Goal: Information Seeking & Learning: Learn about a topic

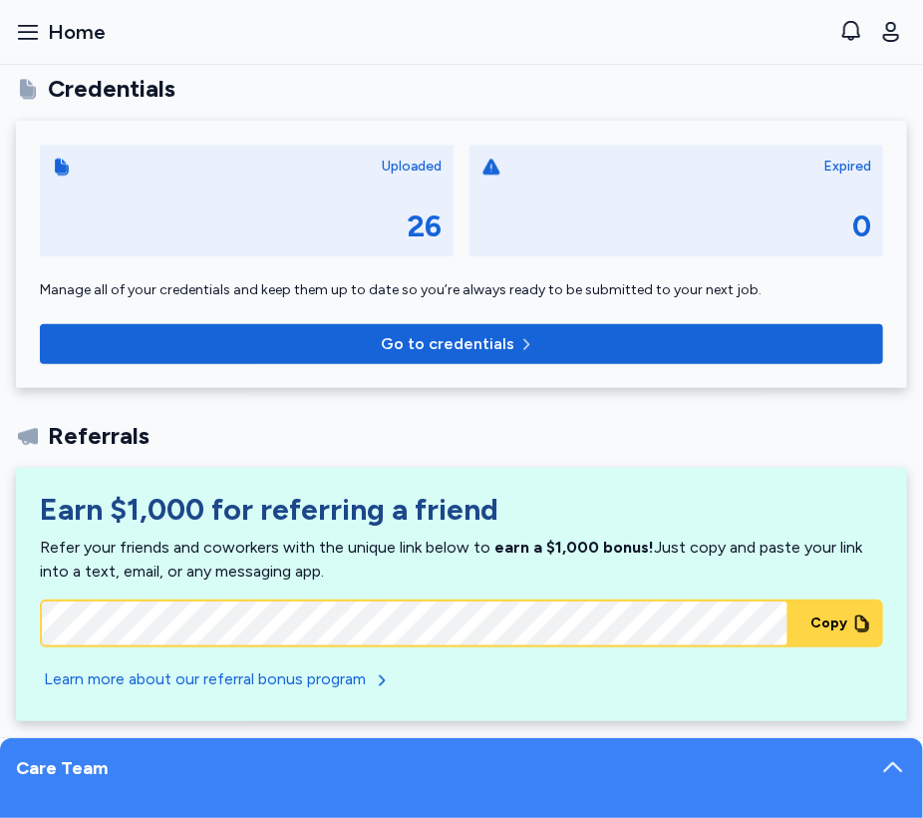
scroll to position [1492, 0]
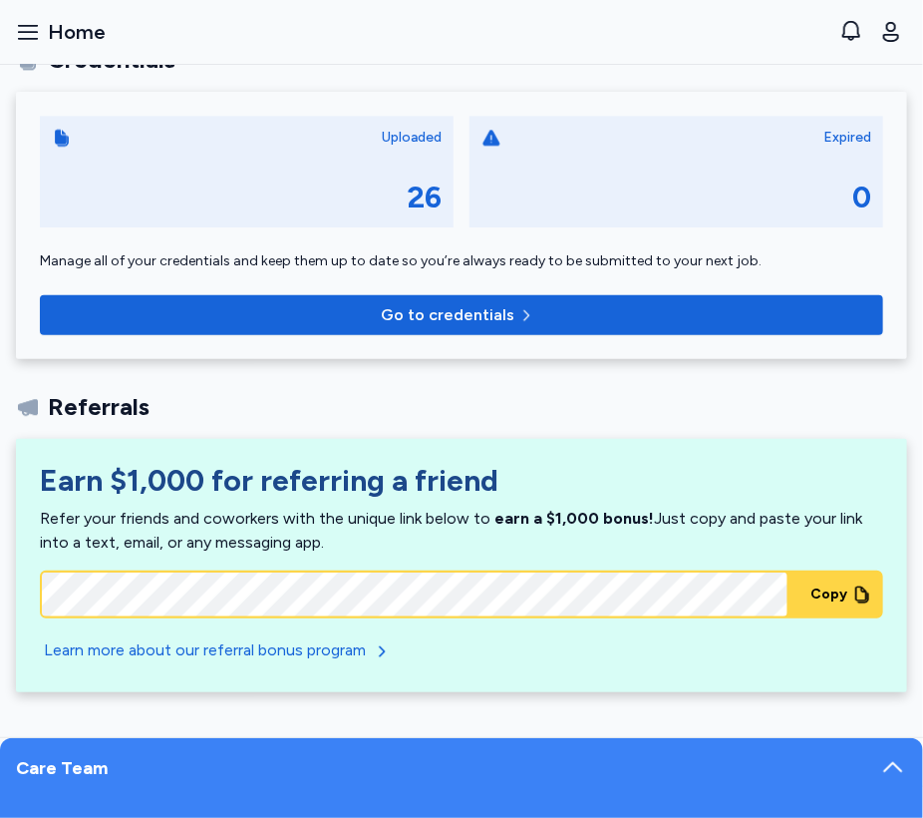
click at [894, 765] on icon at bounding box center [894, 768] width 28 height 28
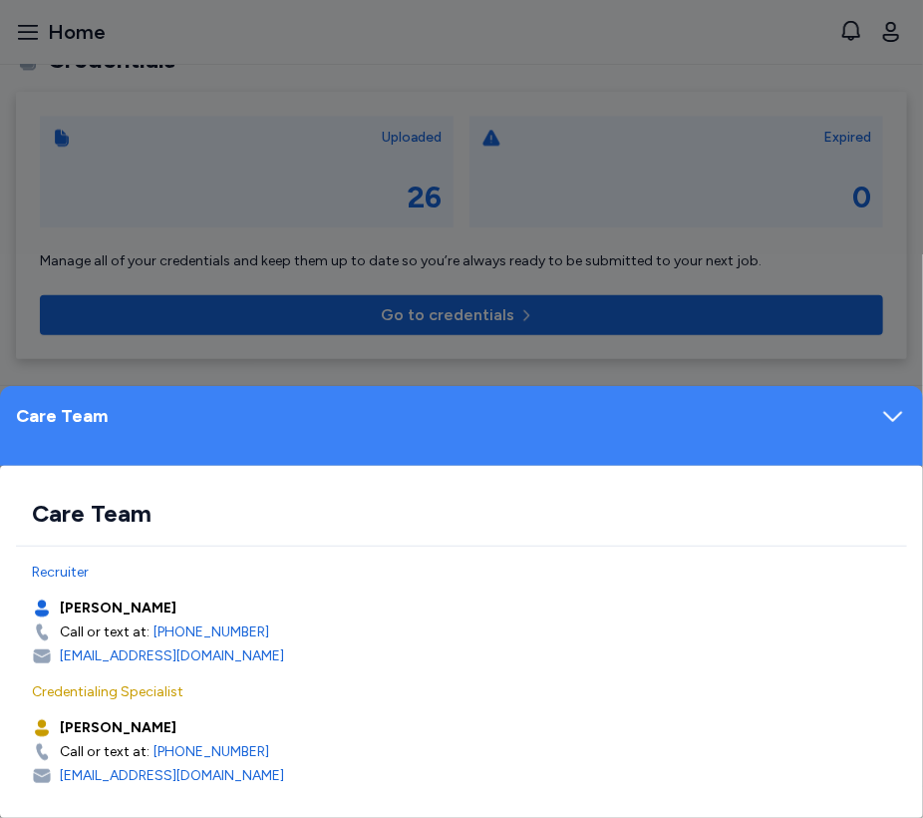
click at [890, 410] on icon at bounding box center [894, 416] width 28 height 28
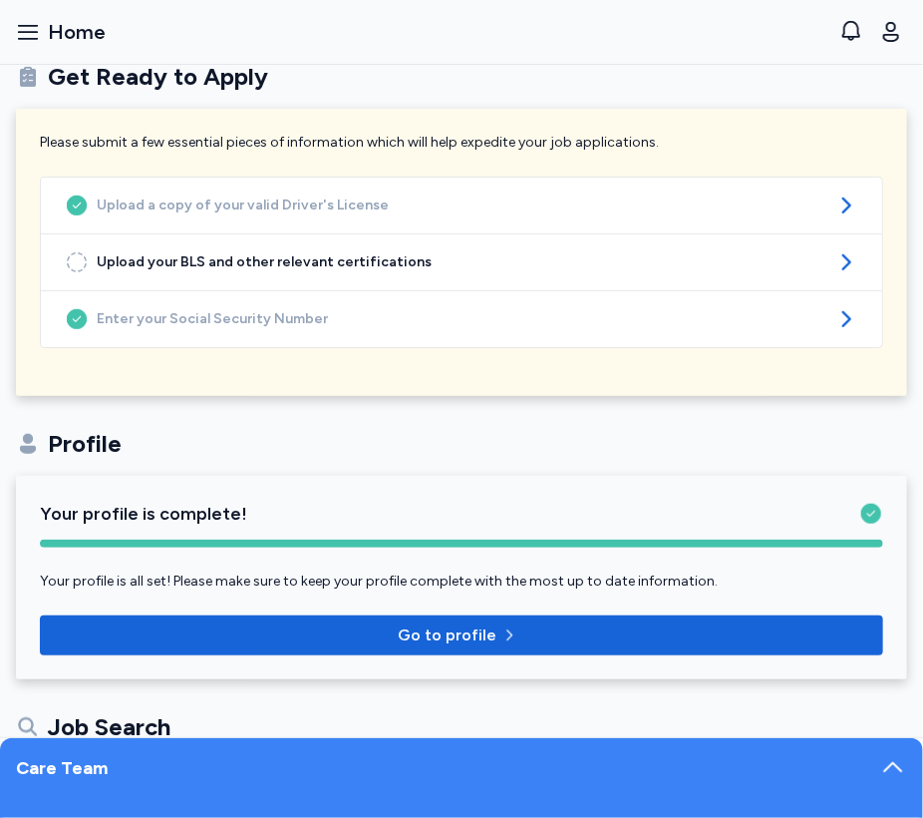
scroll to position [0, 0]
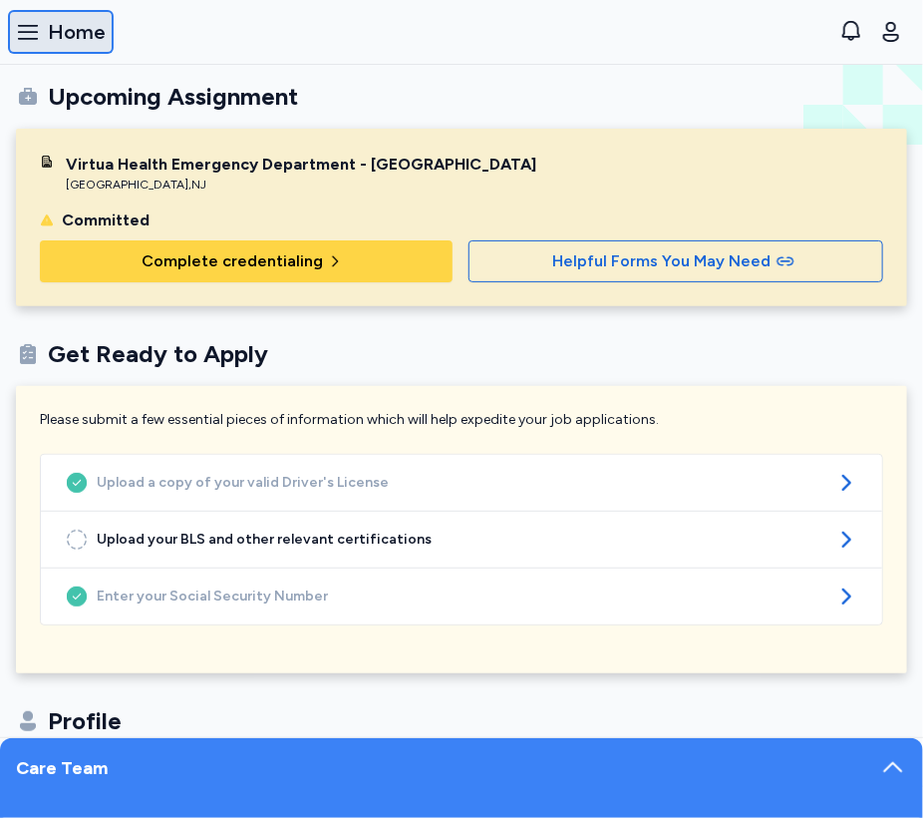
click at [35, 43] on icon "button" at bounding box center [28, 32] width 24 height 24
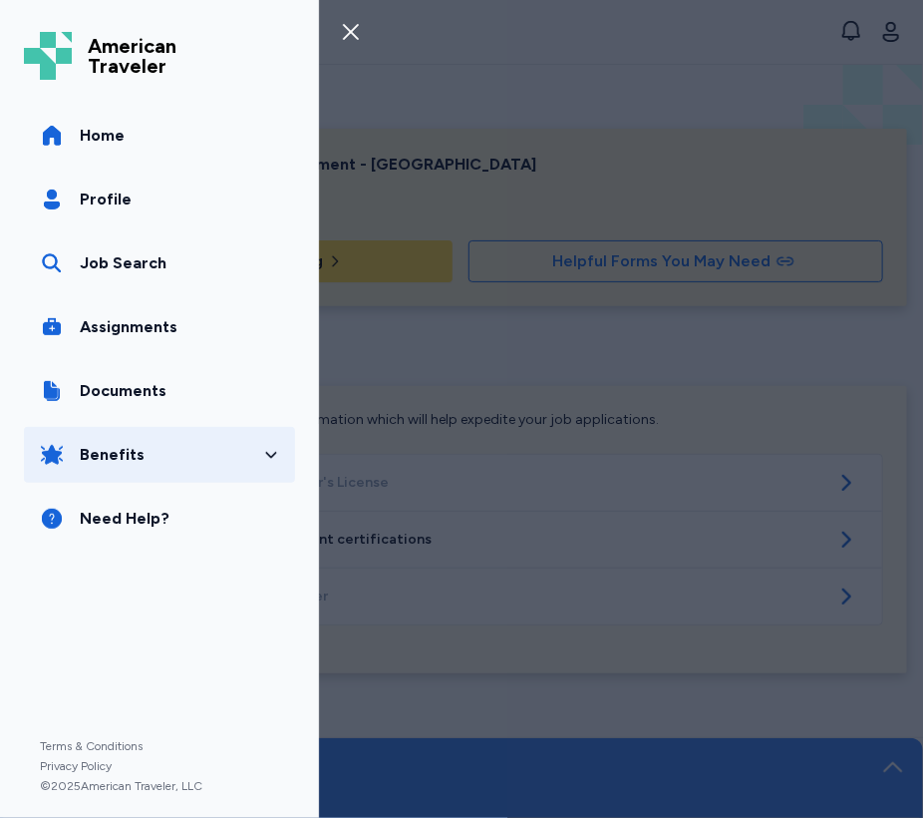
click at [40, 470] on button "Benefits" at bounding box center [159, 455] width 271 height 56
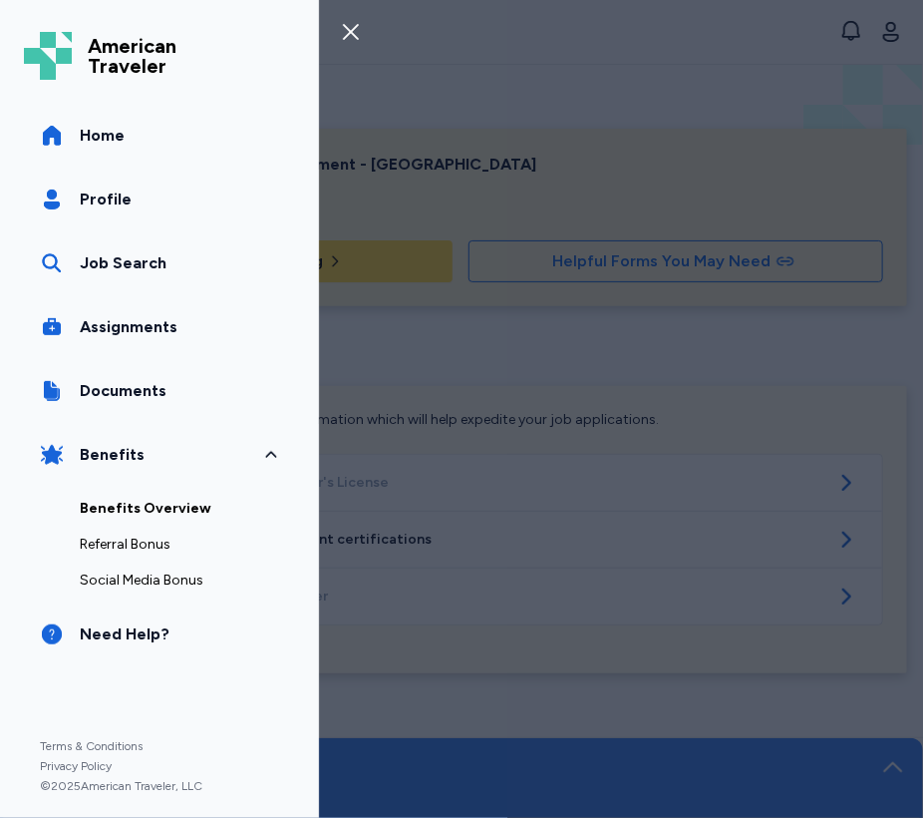
click at [164, 520] on link "Benefits Overview" at bounding box center [179, 509] width 199 height 36
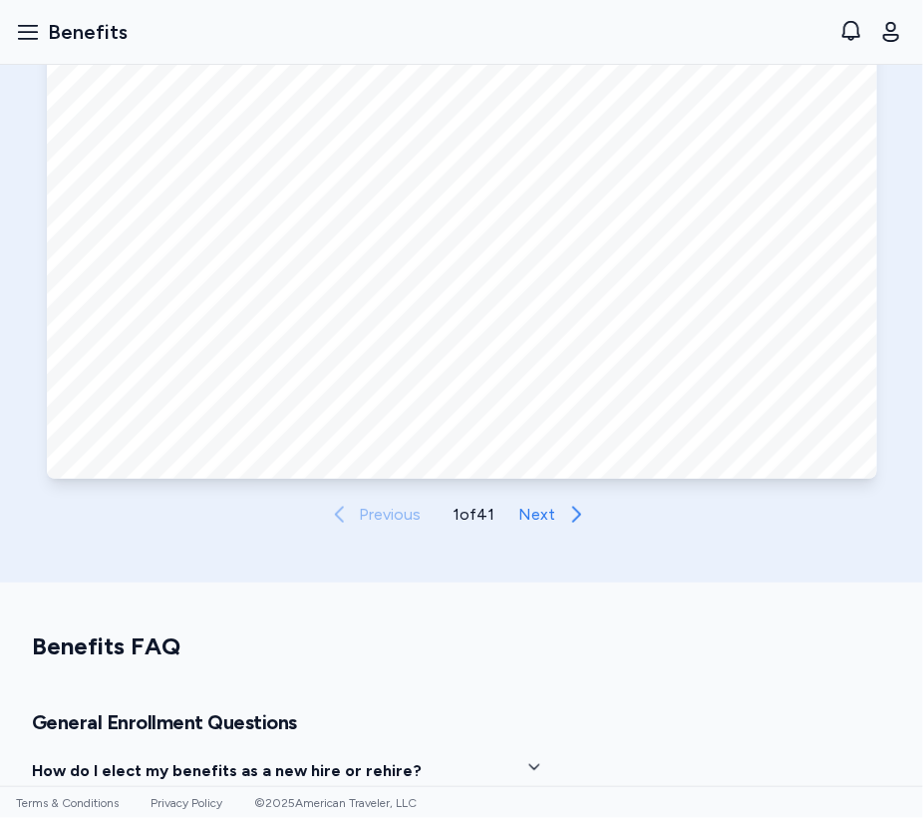
scroll to position [698, 0]
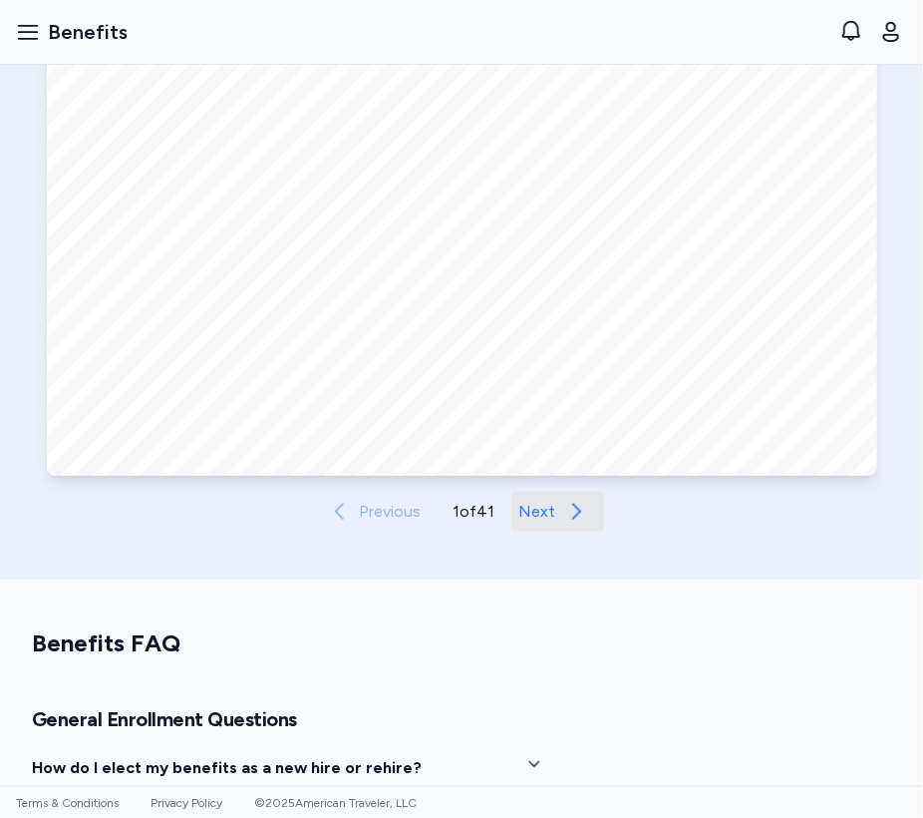
drag, startPoint x: 518, startPoint y: 511, endPoint x: 520, endPoint y: 523, distance: 12.1
click at [521, 523] on span "Next" at bounding box center [538, 512] width 37 height 24
click at [521, 516] on span "Next" at bounding box center [539, 512] width 37 height 24
click at [549, 521] on span "Next" at bounding box center [539, 512] width 37 height 24
click at [549, 521] on span "Next" at bounding box center [540, 512] width 37 height 24
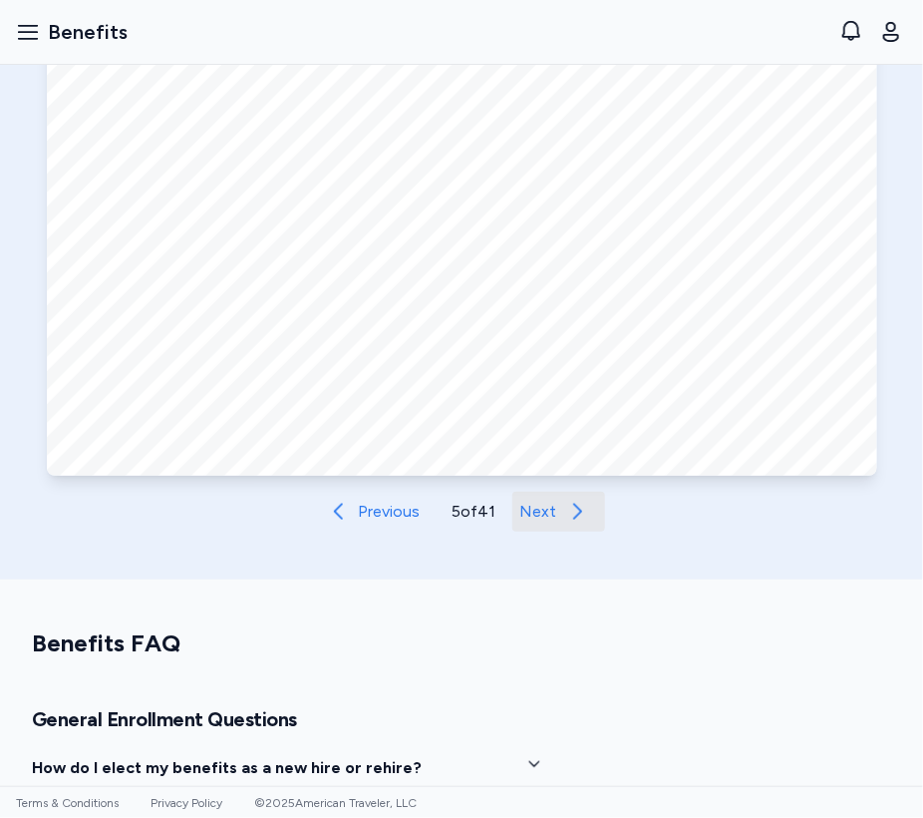
click at [550, 520] on button "Next" at bounding box center [559, 512] width 93 height 40
click at [550, 520] on span "Next" at bounding box center [539, 512] width 37 height 24
click at [550, 520] on button "Next" at bounding box center [559, 512] width 93 height 40
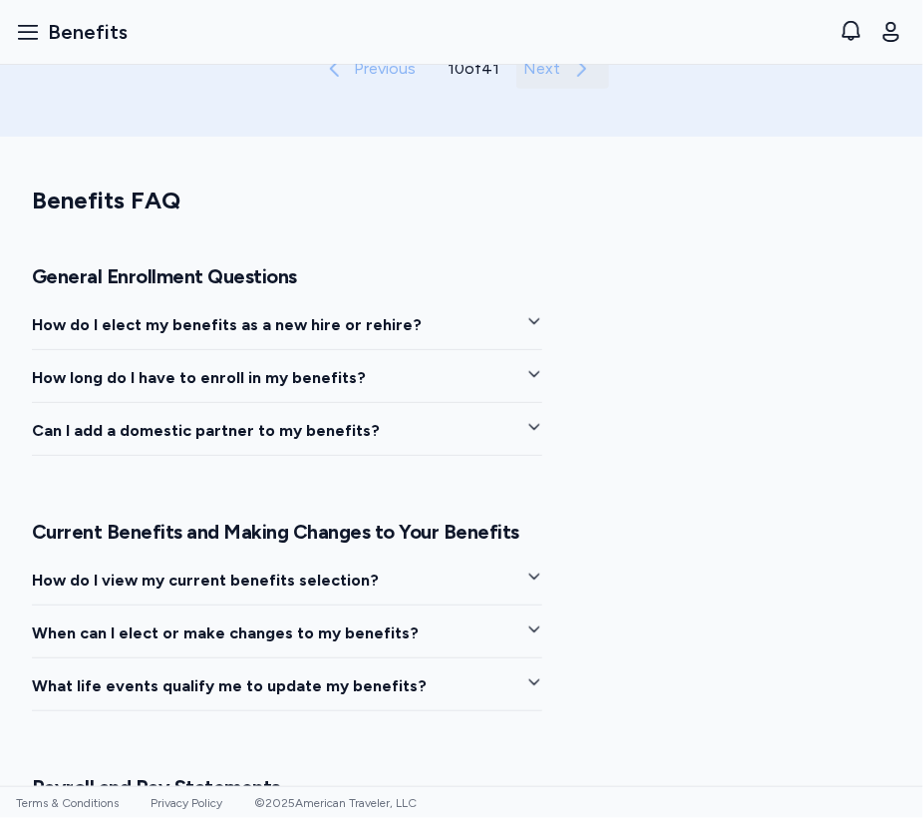
click at [550, 81] on span "Next" at bounding box center [543, 69] width 37 height 24
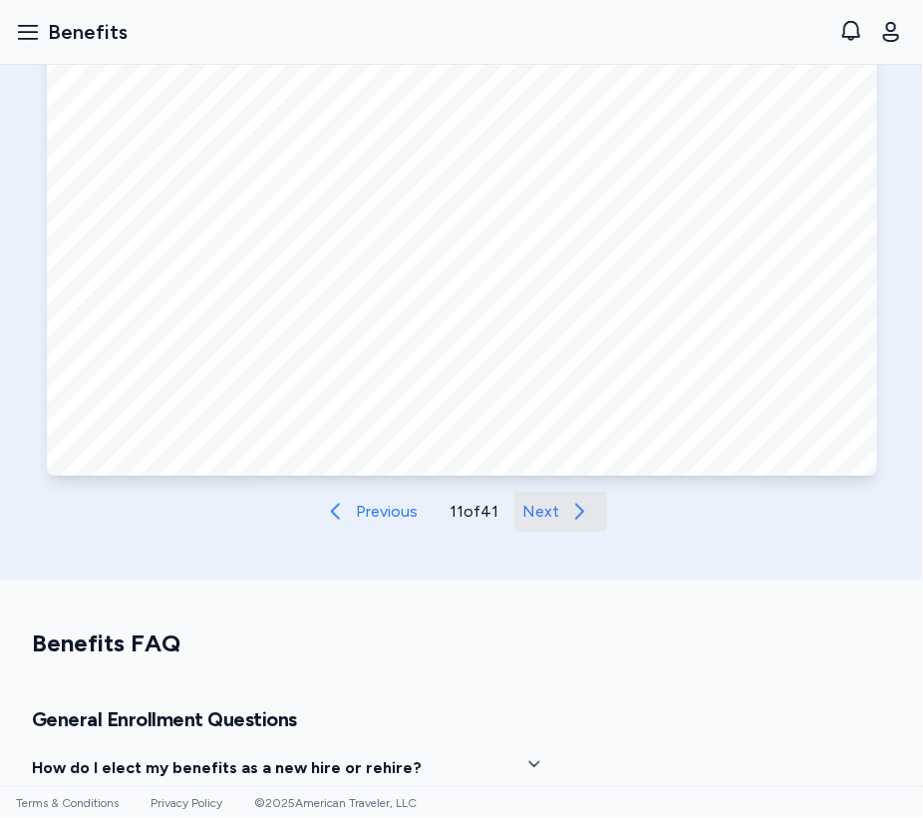
click at [550, 520] on span "Next" at bounding box center [541, 512] width 37 height 24
click at [550, 520] on span "Next" at bounding box center [542, 512] width 37 height 24
click at [550, 520] on span "Next" at bounding box center [543, 512] width 37 height 24
click at [550, 520] on span "Next" at bounding box center [542, 512] width 37 height 24
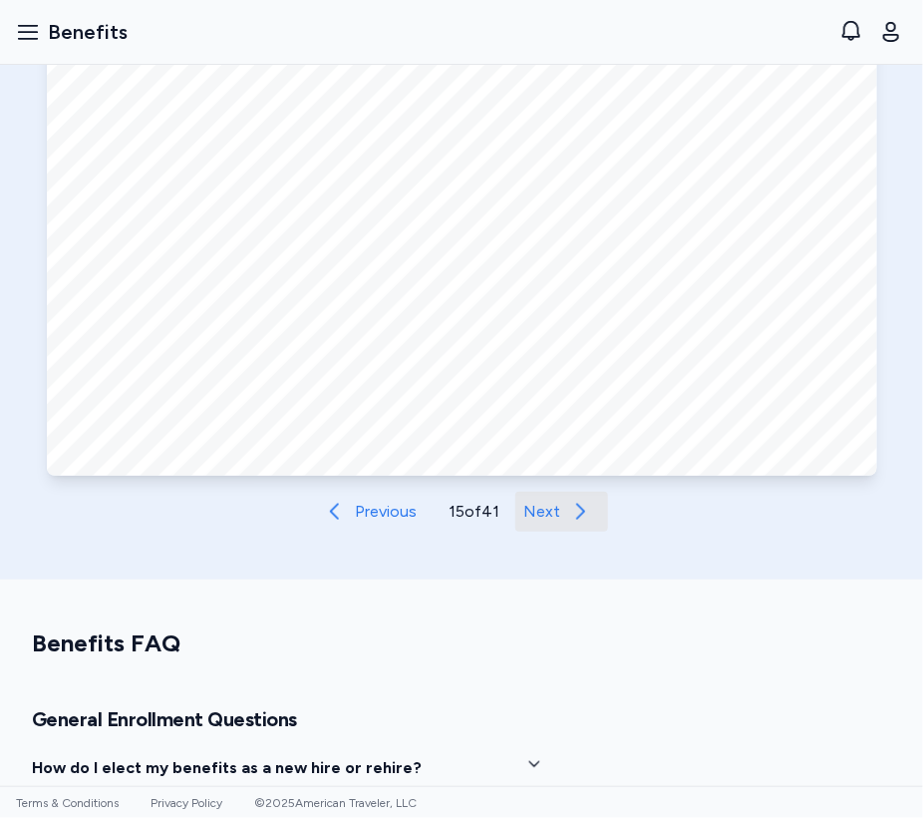
click at [550, 520] on span "Next" at bounding box center [542, 512] width 37 height 24
click at [363, 511] on span "Previous" at bounding box center [386, 512] width 62 height 24
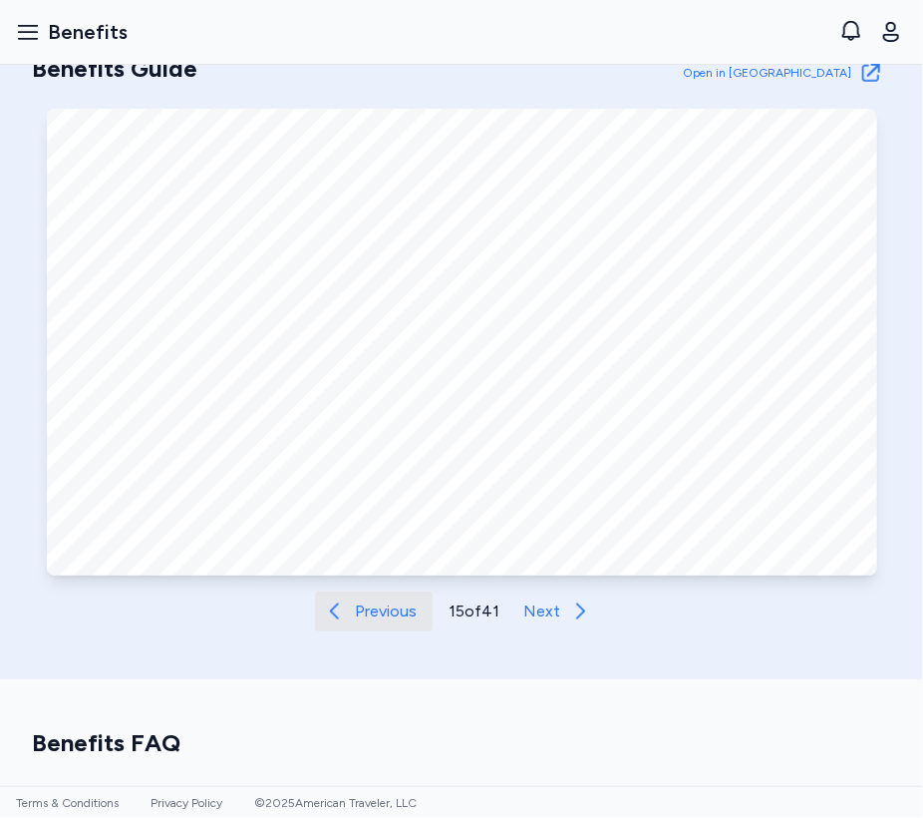
click at [383, 616] on span "Previous" at bounding box center [386, 611] width 62 height 24
click at [383, 615] on span "Previous" at bounding box center [385, 611] width 62 height 24
click at [355, 616] on span "Previous" at bounding box center [386, 611] width 62 height 24
click at [356, 615] on span "Previous" at bounding box center [387, 611] width 62 height 24
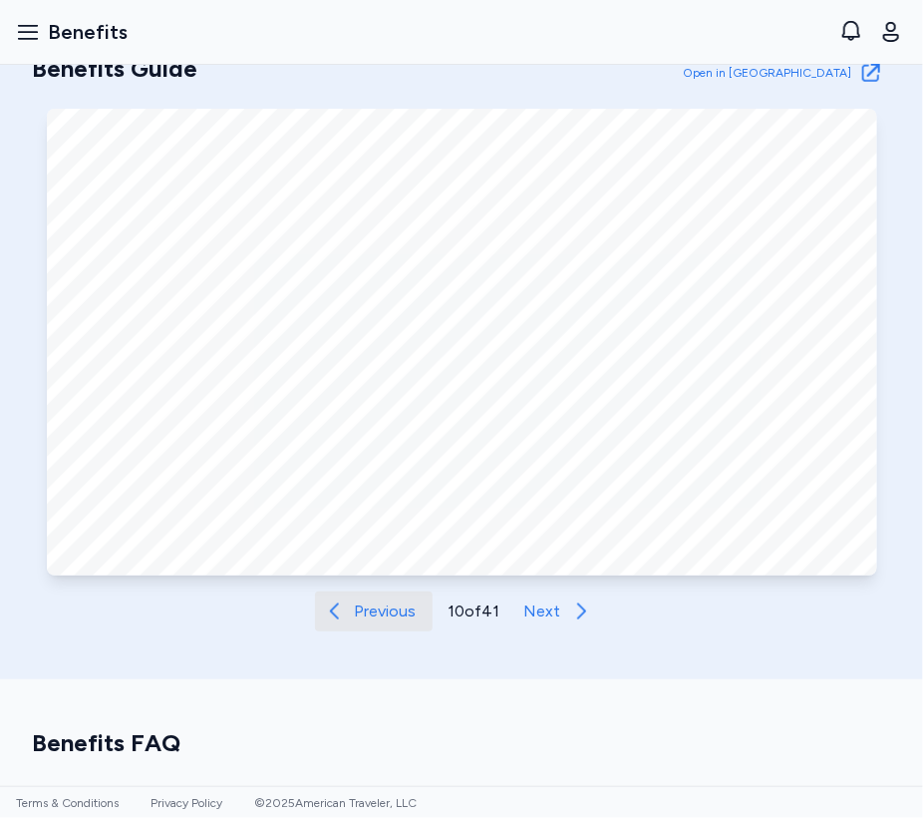
click at [368, 609] on span "Previous" at bounding box center [386, 611] width 62 height 24
click at [368, 609] on span "Previous" at bounding box center [389, 611] width 62 height 24
click at [367, 613] on span "Previous" at bounding box center [389, 611] width 62 height 24
click at [367, 613] on span "Previous" at bounding box center [390, 611] width 62 height 24
click at [546, 613] on span "Next" at bounding box center [539, 611] width 37 height 24
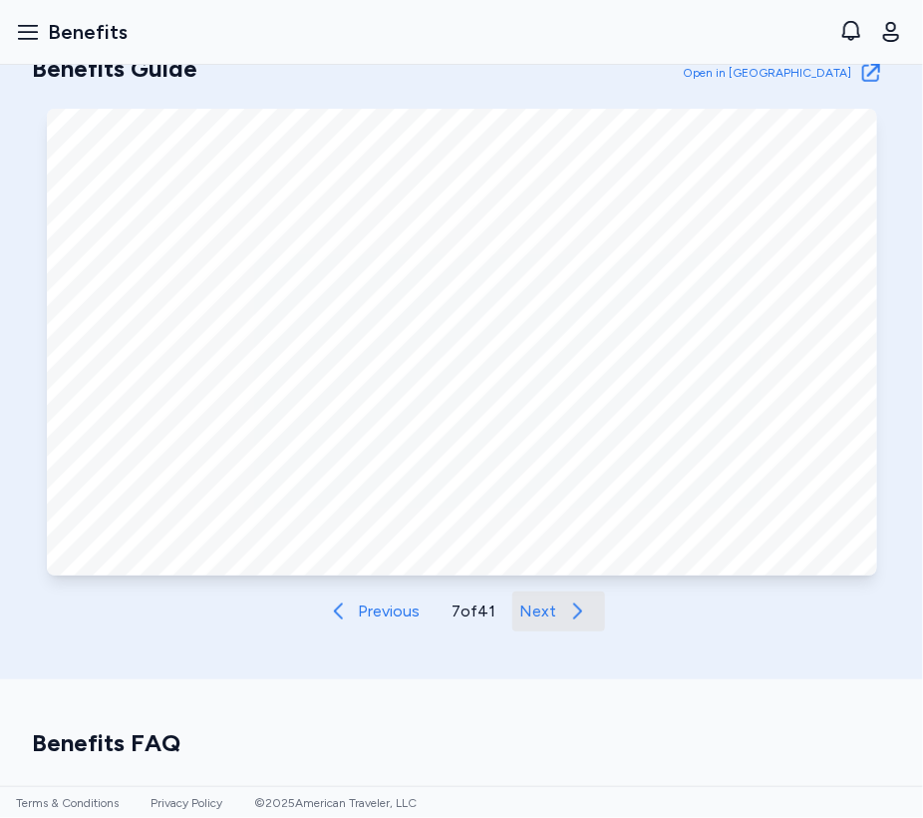
click at [546, 613] on span "Next" at bounding box center [539, 611] width 37 height 24
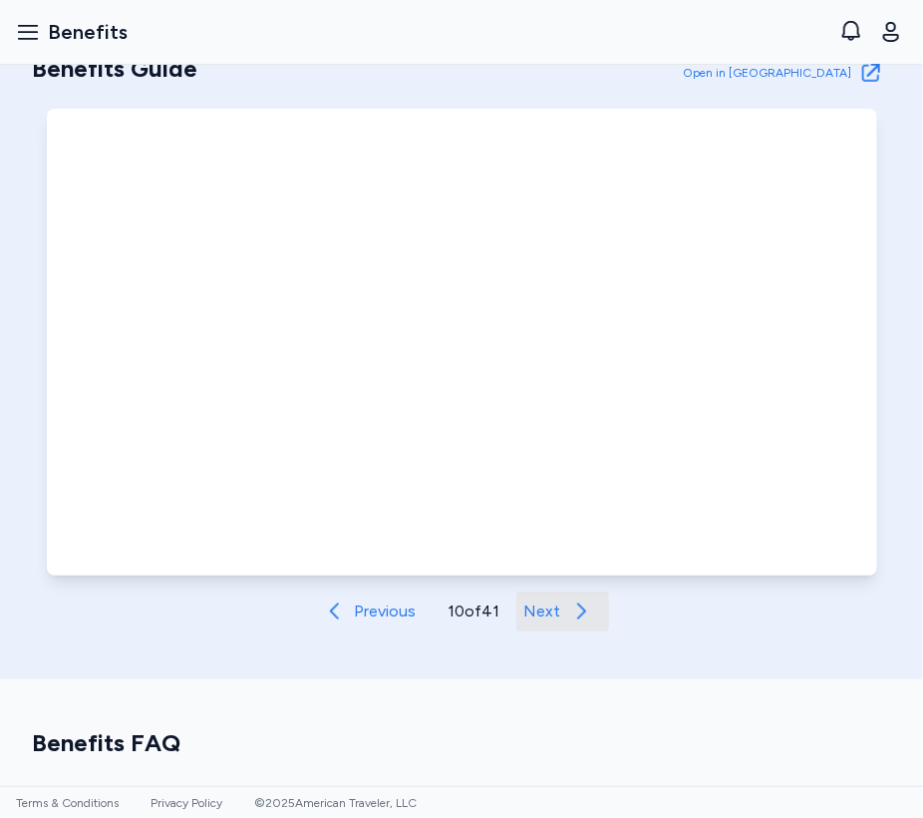
click at [546, 613] on span "Next" at bounding box center [543, 611] width 37 height 24
click at [546, 613] on span "Next" at bounding box center [541, 611] width 37 height 24
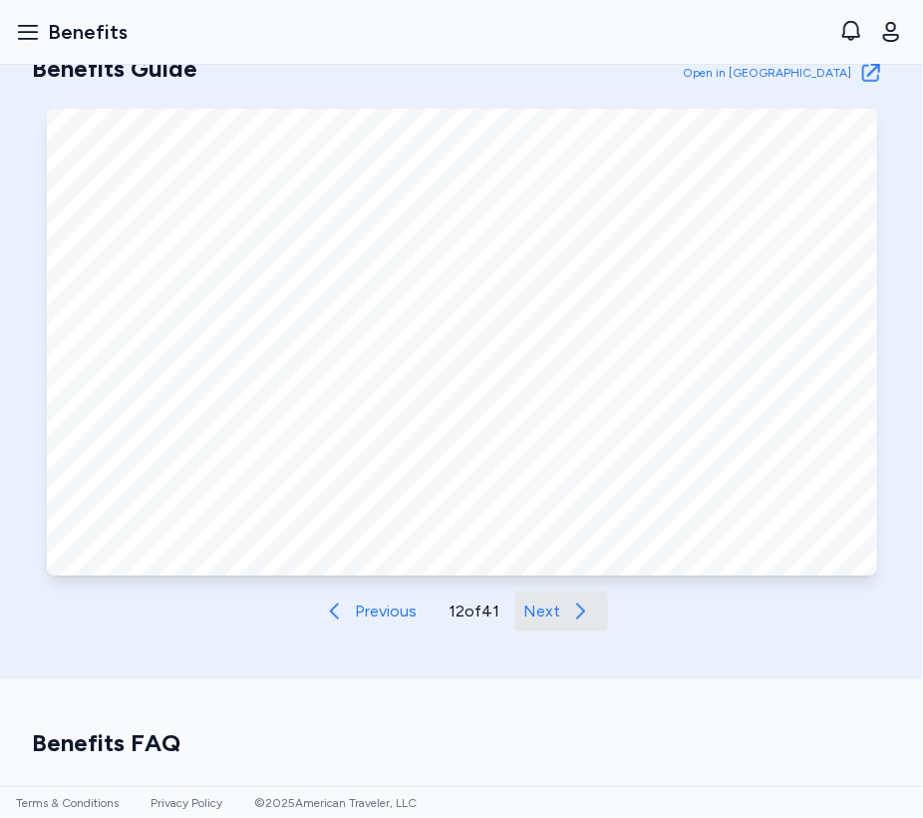
click at [546, 613] on span "Next" at bounding box center [542, 611] width 37 height 24
click at [546, 613] on span "Next" at bounding box center [543, 611] width 37 height 24
click at [546, 613] on span "Next" at bounding box center [542, 611] width 37 height 24
click at [546, 613] on span "Next" at bounding box center [543, 611] width 37 height 24
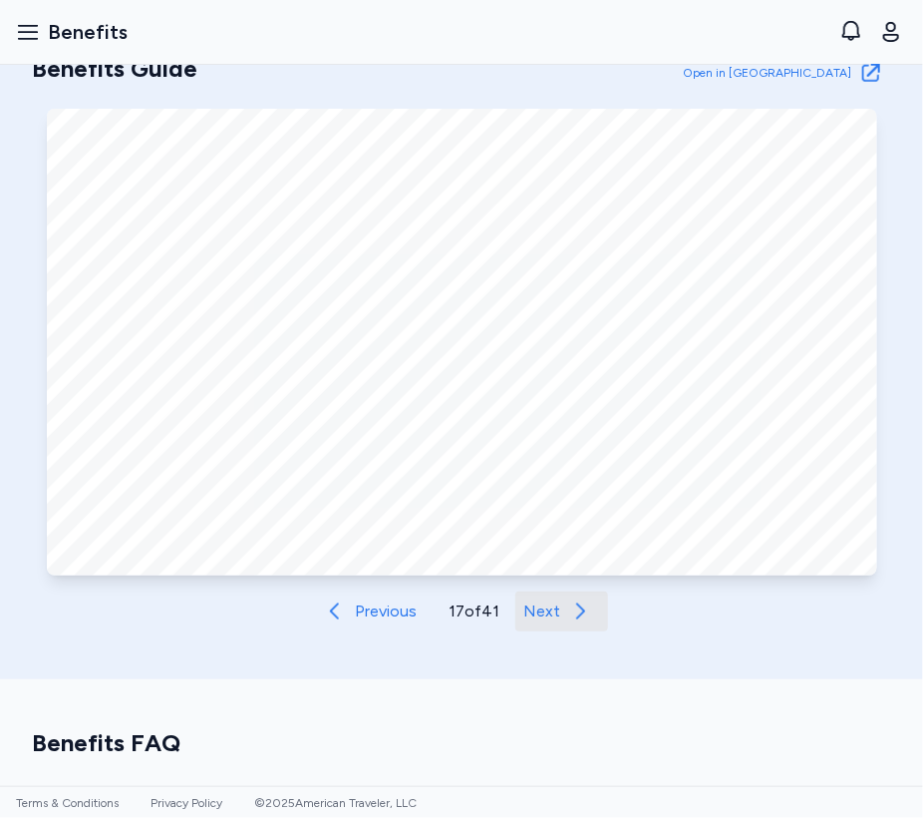
click at [546, 613] on span "Next" at bounding box center [542, 611] width 37 height 24
click at [546, 613] on span "Next" at bounding box center [543, 611] width 37 height 24
click at [546, 613] on span "Next" at bounding box center [544, 611] width 37 height 24
click at [546, 613] on span "Next" at bounding box center [542, 611] width 37 height 24
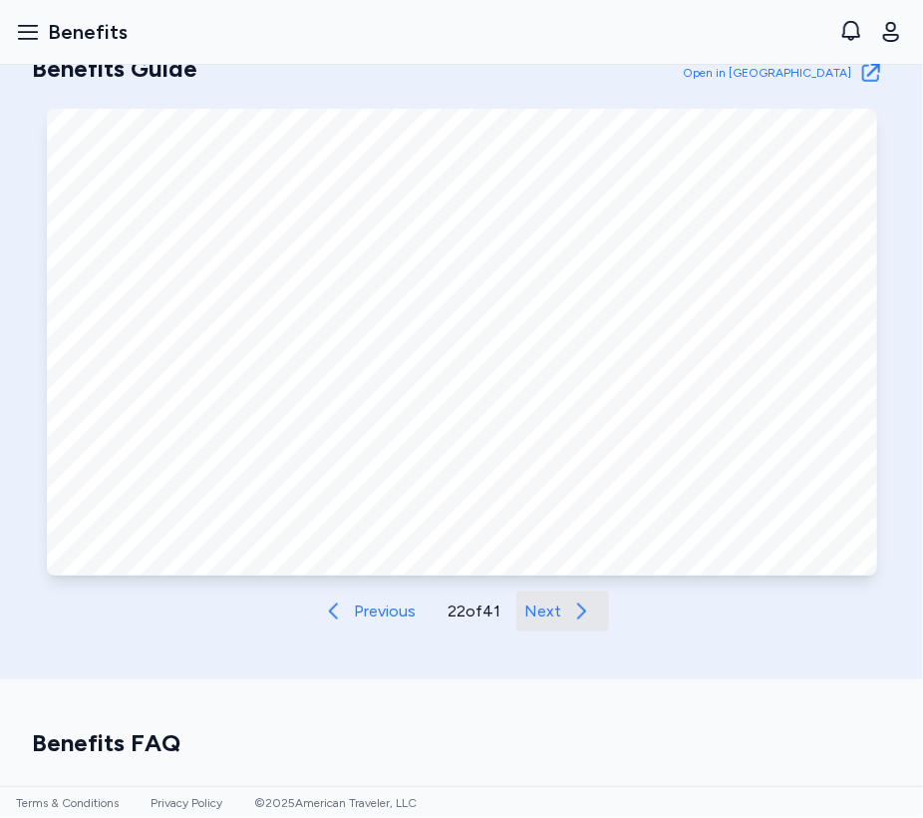
click at [546, 613] on span "Next" at bounding box center [543, 611] width 37 height 24
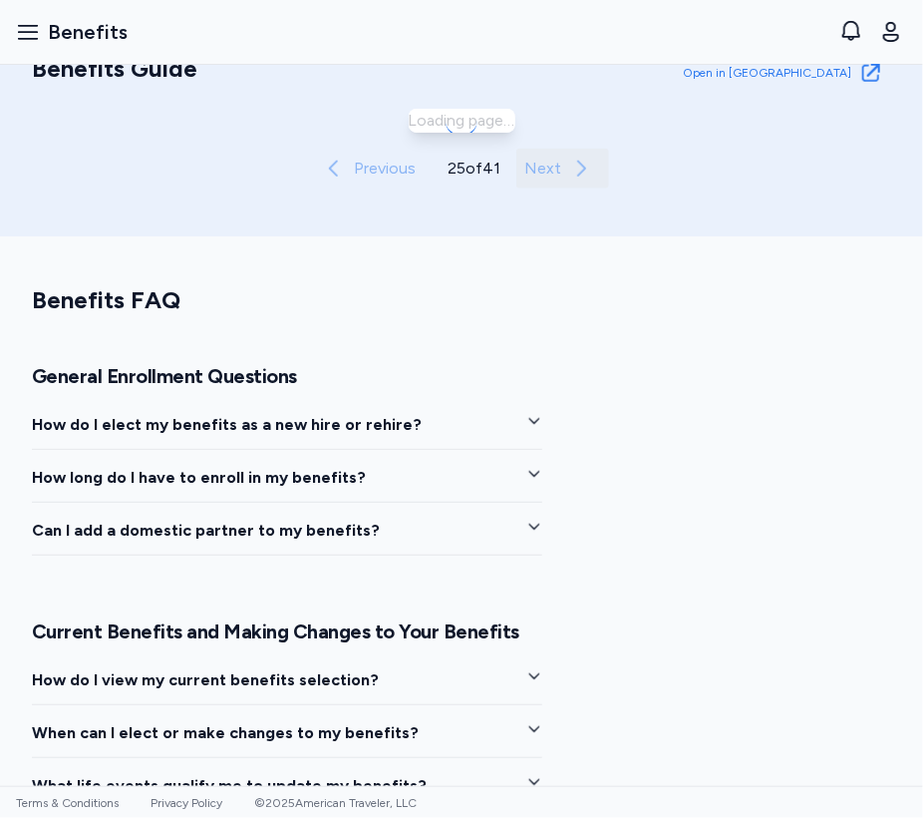
click at [546, 181] on span "Next" at bounding box center [543, 169] width 37 height 24
click at [546, 181] on span "Next" at bounding box center [544, 169] width 37 height 24
click at [546, 181] on span "Next" at bounding box center [543, 169] width 37 height 24
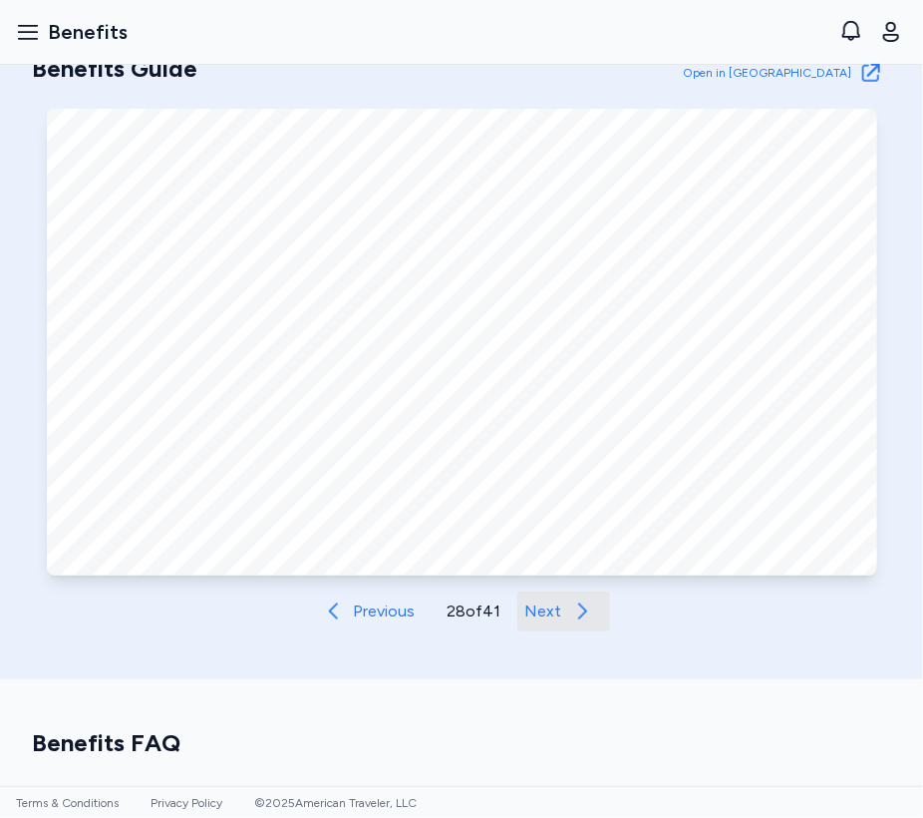
click at [546, 613] on span "Next" at bounding box center [544, 611] width 37 height 24
click at [546, 613] on span "Next" at bounding box center [542, 611] width 37 height 24
click at [546, 613] on span "Next" at bounding box center [543, 611] width 37 height 24
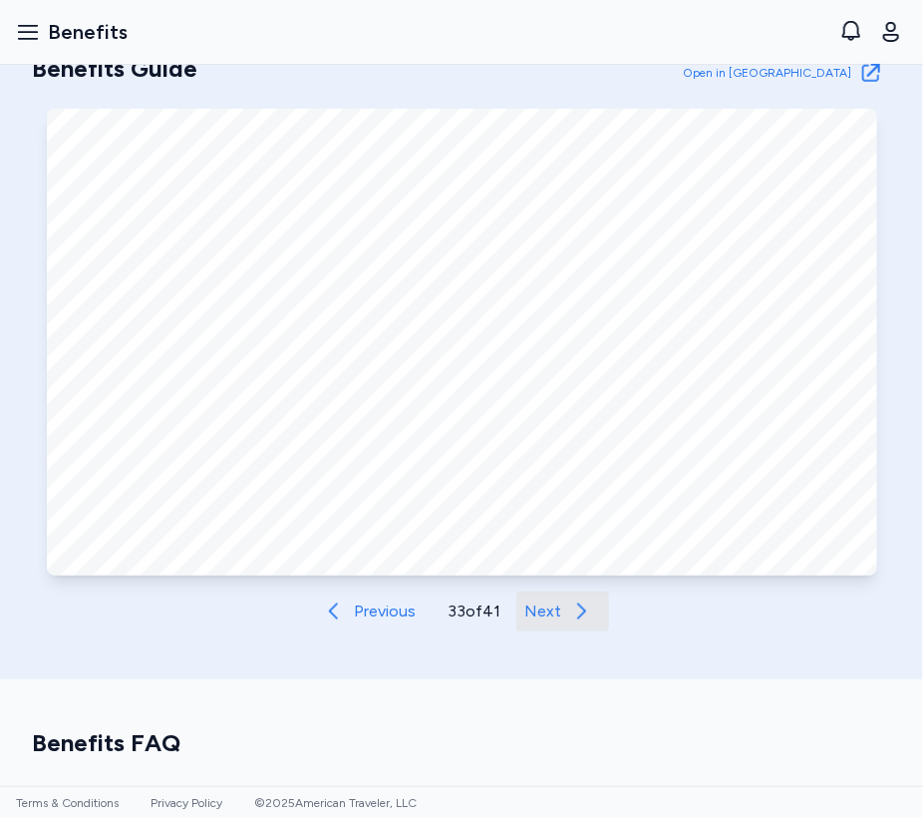
click at [546, 613] on span "Next" at bounding box center [543, 611] width 37 height 24
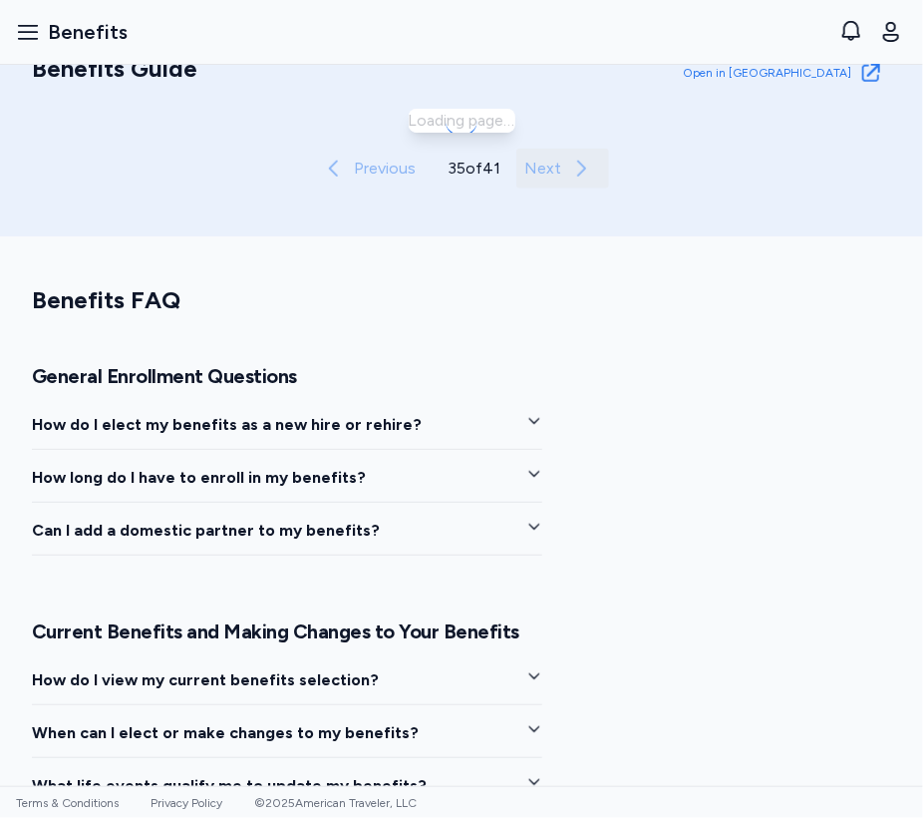
click at [546, 181] on span "Next" at bounding box center [543, 169] width 37 height 24
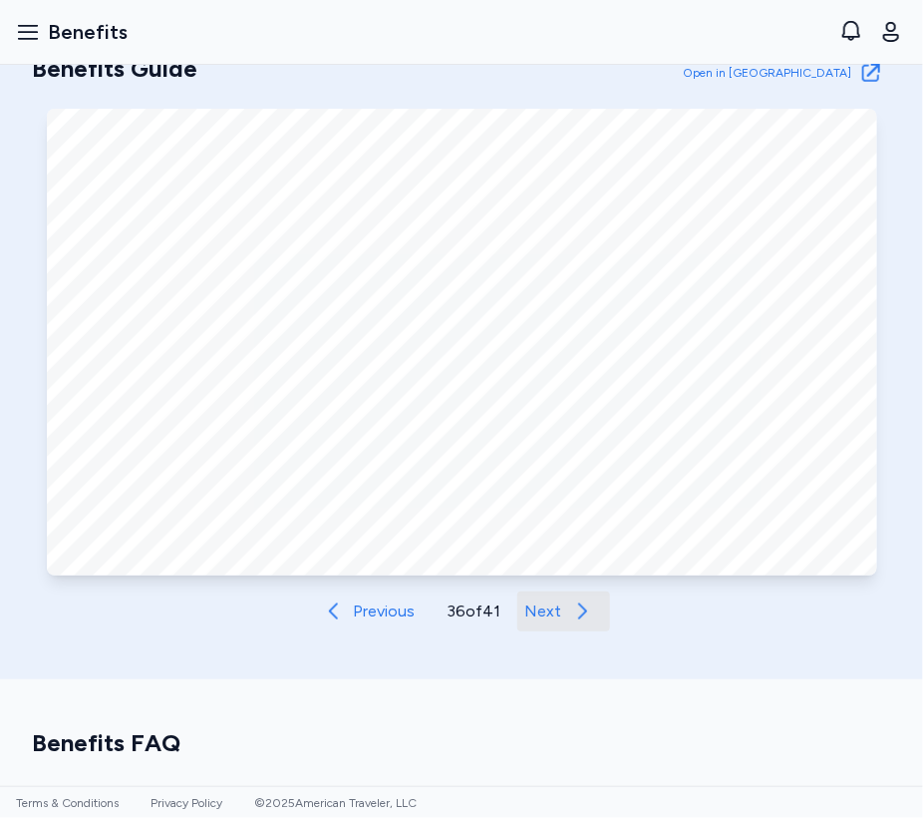
click at [546, 613] on span "Next" at bounding box center [544, 611] width 37 height 24
click at [383, 606] on span "Previous" at bounding box center [385, 611] width 62 height 24
click at [374, 611] on span "Previous" at bounding box center [385, 611] width 62 height 24
click at [534, 613] on span "Next" at bounding box center [544, 611] width 37 height 24
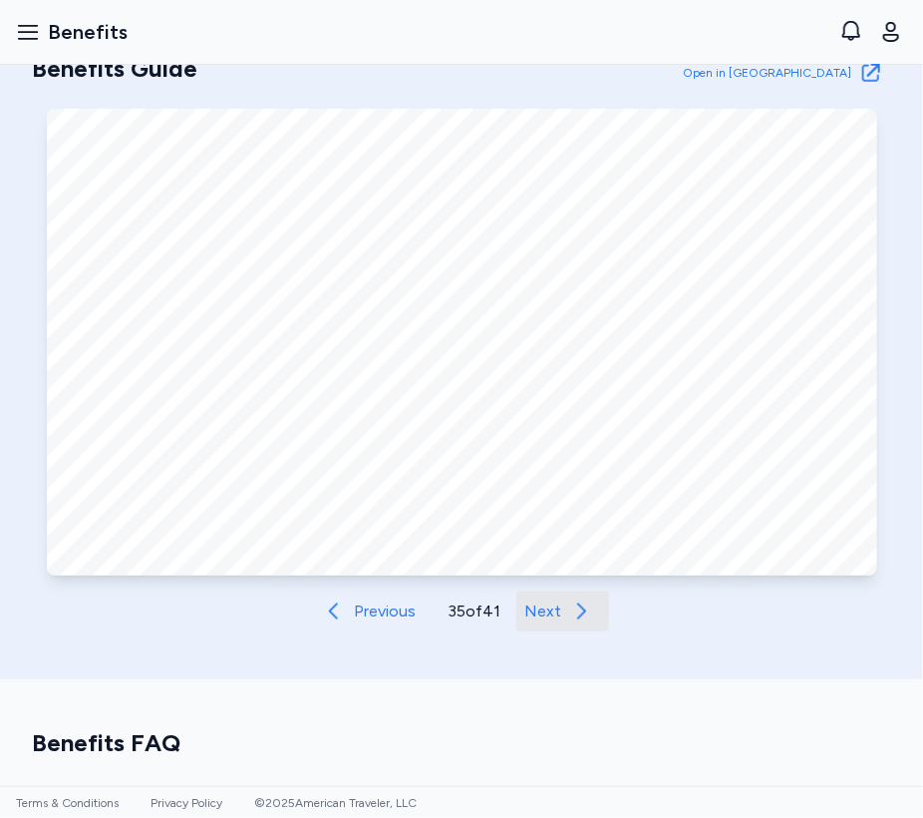
click at [534, 613] on span "Next" at bounding box center [543, 611] width 37 height 24
click at [534, 613] on span "Next" at bounding box center [544, 611] width 37 height 24
click at [534, 613] on span "Next" at bounding box center [543, 611] width 37 height 24
drag, startPoint x: 534, startPoint y: 613, endPoint x: 535, endPoint y: 623, distance: 10.0
click at [537, 622] on span "Next" at bounding box center [544, 611] width 37 height 24
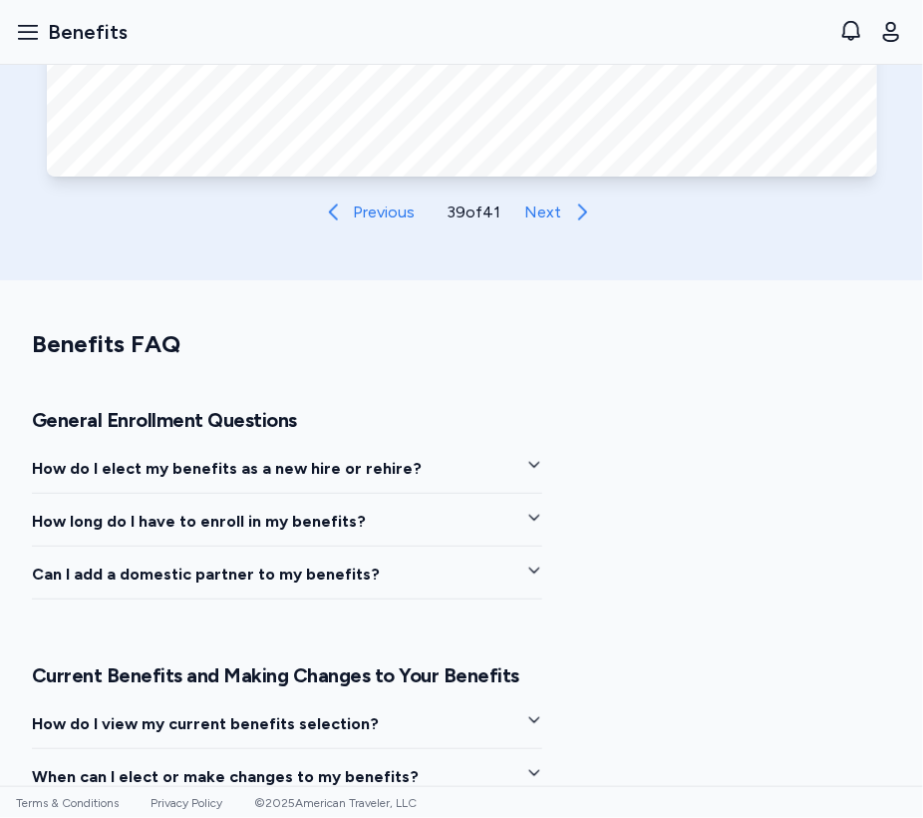
scroll to position [1097, 0]
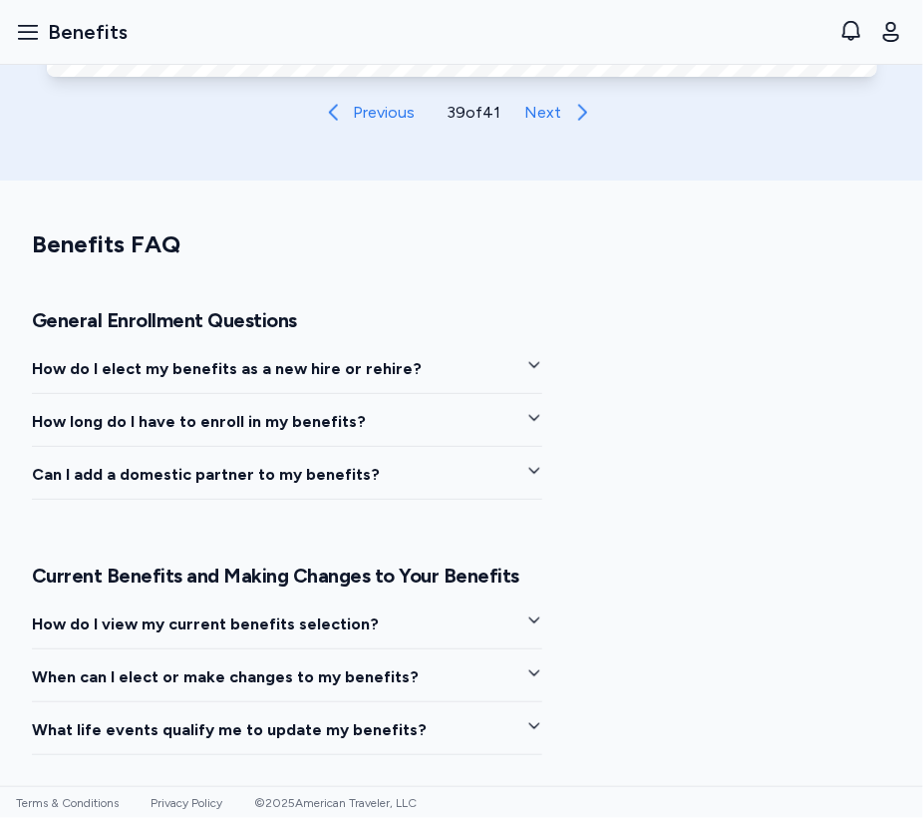
click at [527, 624] on icon "button" at bounding box center [535, 620] width 16 height 16
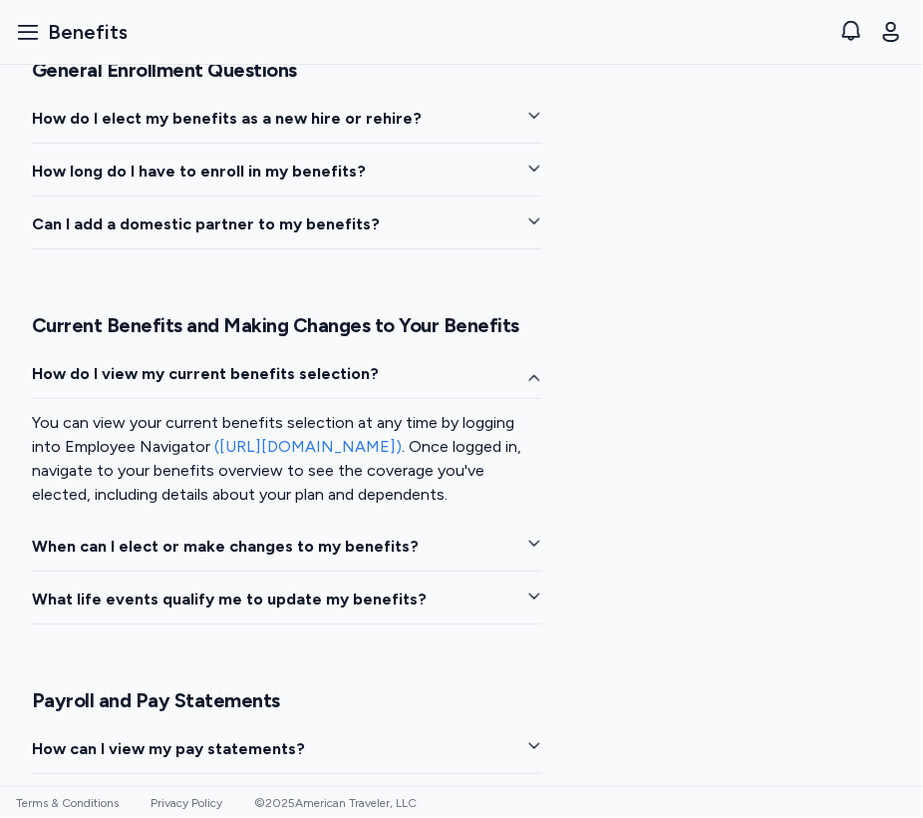
scroll to position [1396, 0]
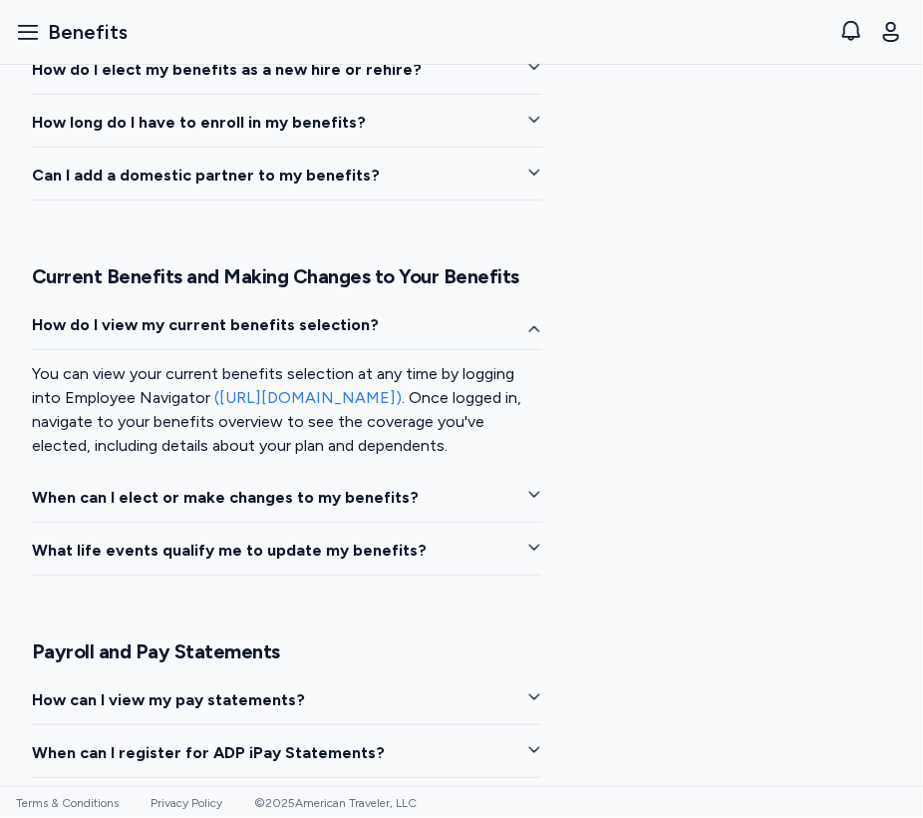
click at [530, 546] on icon "button" at bounding box center [535, 547] width 16 height 16
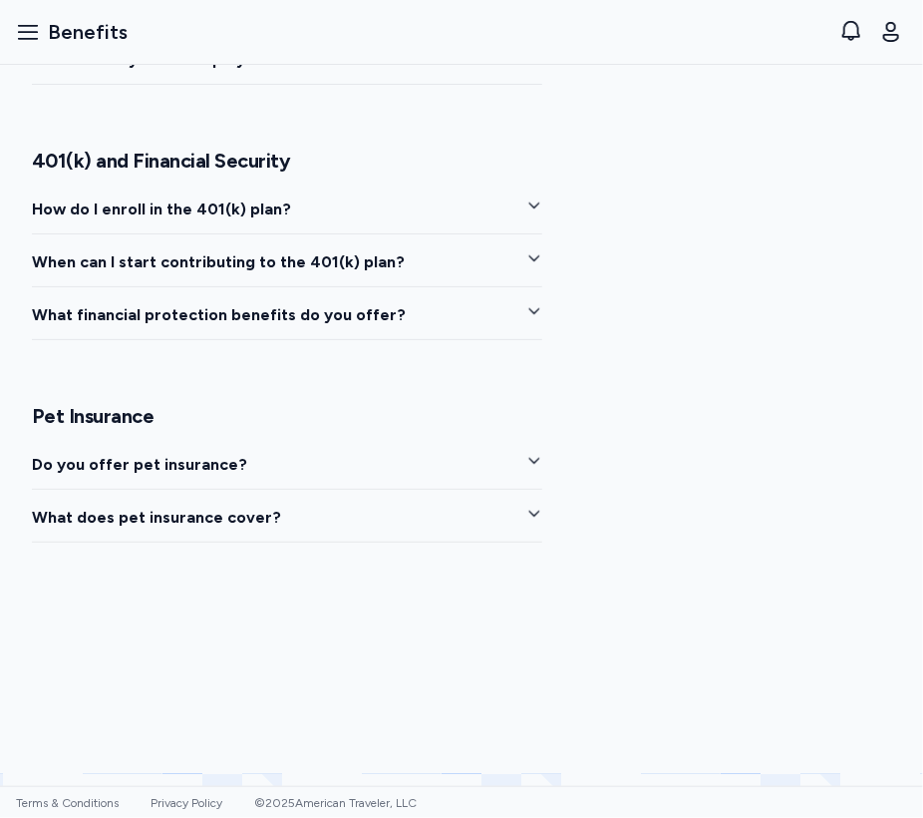
scroll to position [3191, 0]
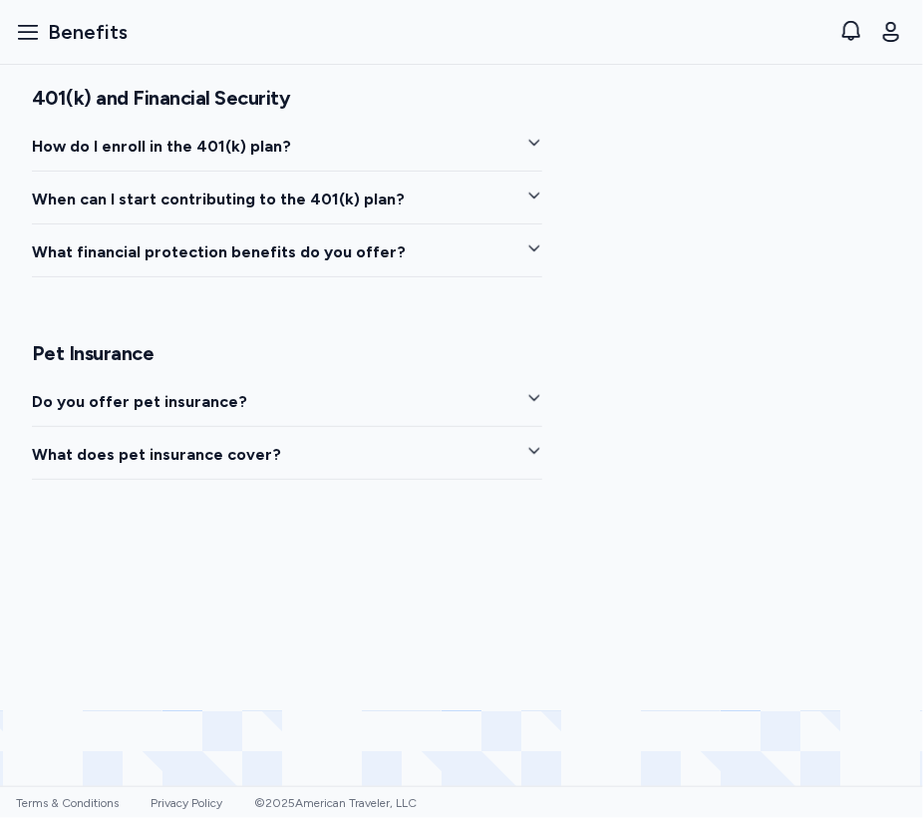
click at [540, 394] on icon "button" at bounding box center [535, 398] width 16 height 16
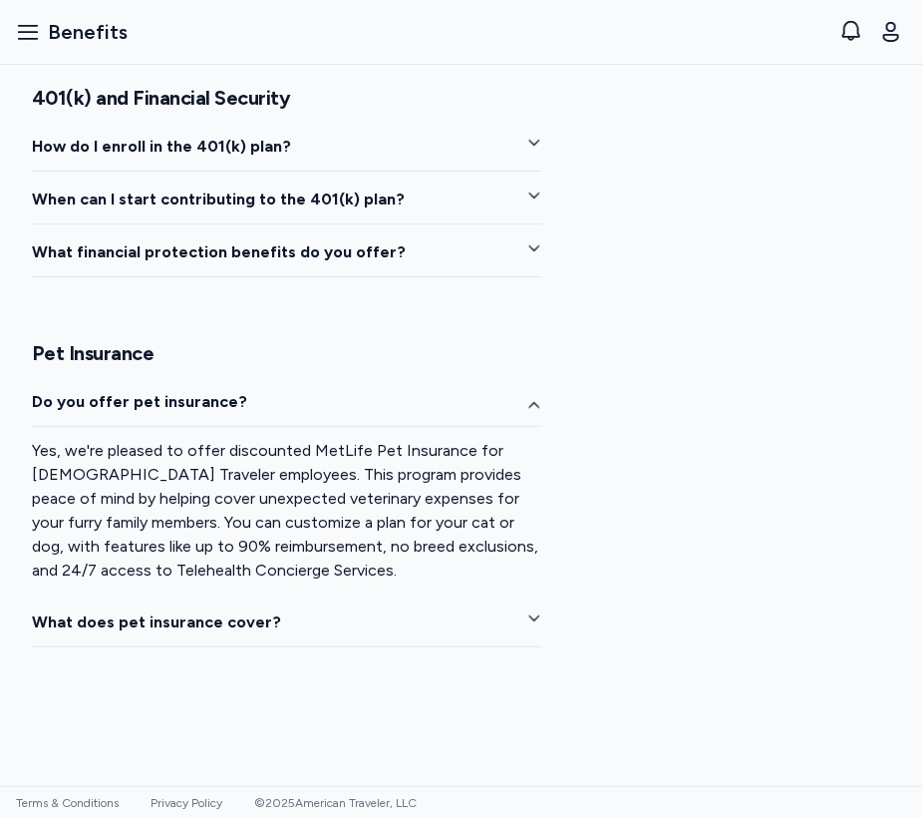
click at [539, 398] on icon "button" at bounding box center [535, 406] width 16 height 16
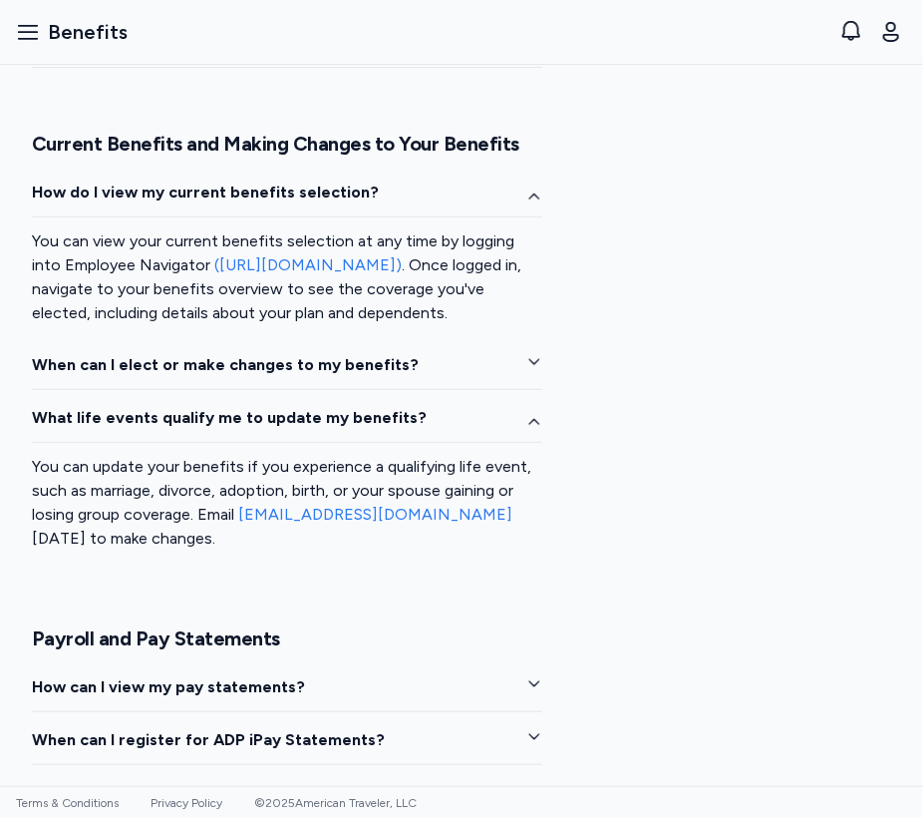
scroll to position [1496, 0]
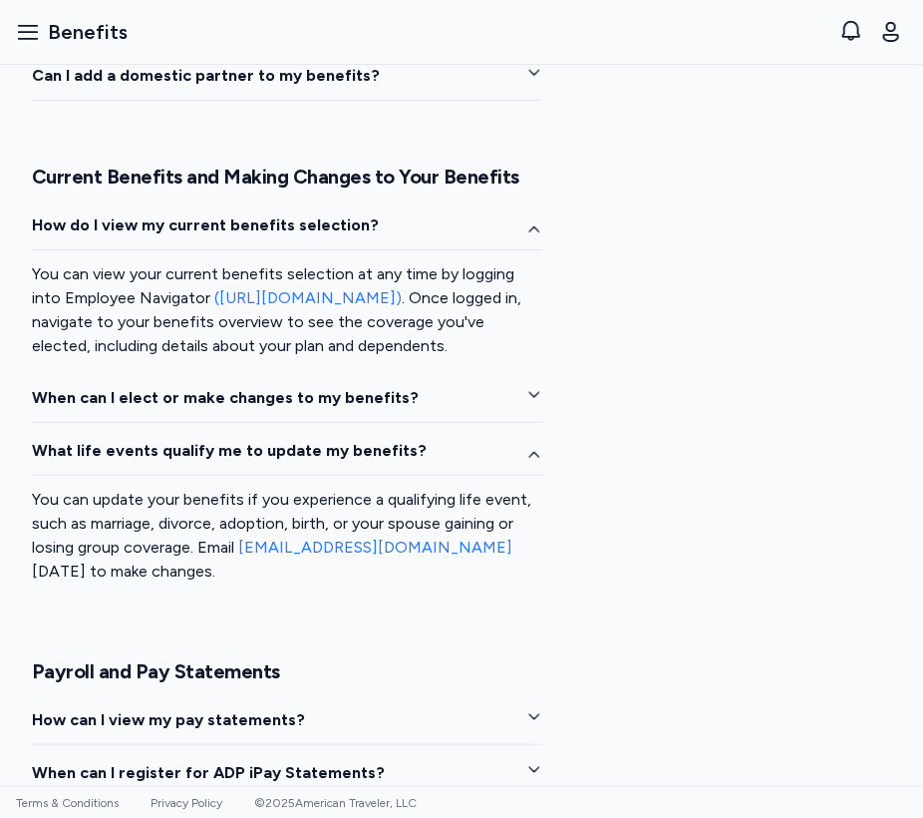
click at [298, 300] on link "([URL][DOMAIN_NAME])" at bounding box center [307, 297] width 187 height 19
